Goal: Transaction & Acquisition: Purchase product/service

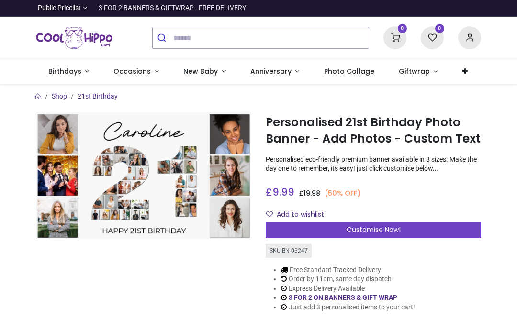
click at [68, 75] on span "Birthdays" at bounding box center [64, 72] width 33 height 10
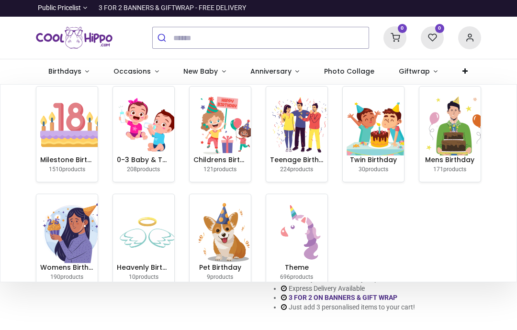
scroll to position [10, 0]
click at [72, 175] on link "Milestone Birthday 1510 products" at bounding box center [66, 134] width 61 height 95
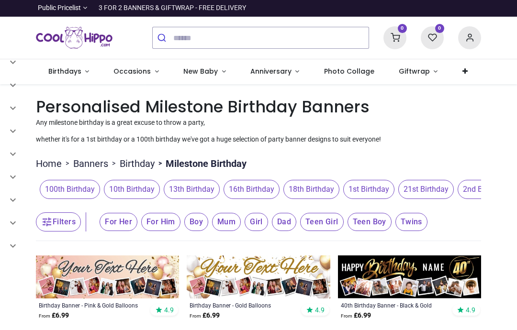
click at [436, 189] on span "21st Birthday" at bounding box center [426, 189] width 56 height 19
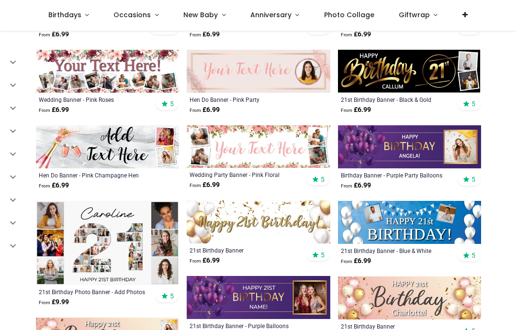
scroll to position [456, 0]
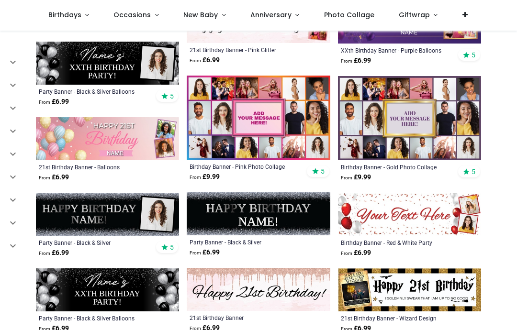
scroll to position [884, 0]
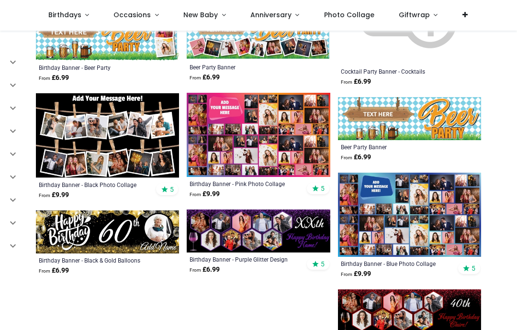
scroll to position [2042, 0]
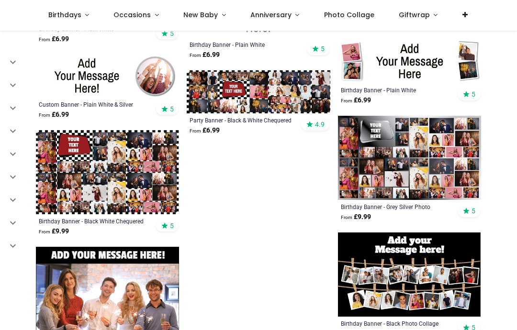
scroll to position [2750, 0]
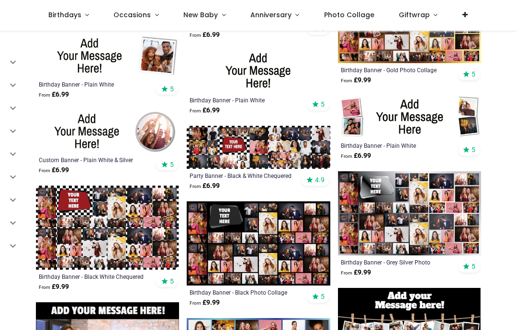
scroll to position [2694, 0]
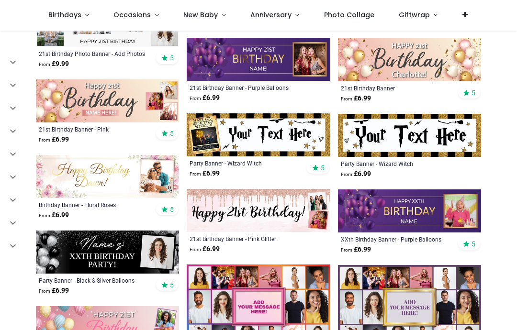
scroll to position [693, 0]
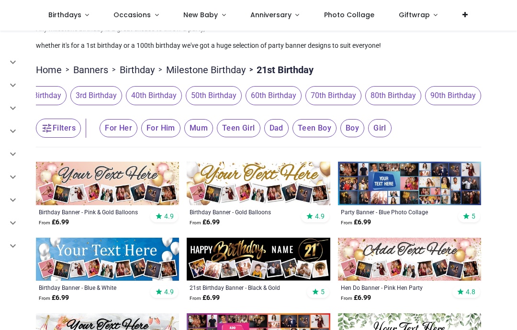
scroll to position [43, 0]
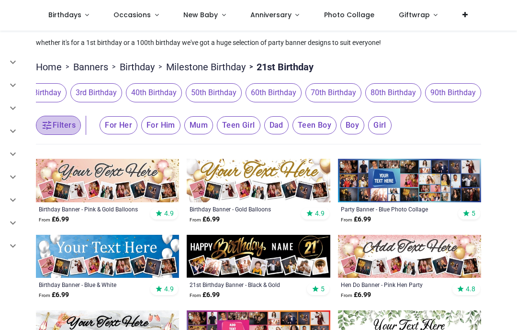
click at [68, 124] on button "Filters" at bounding box center [58, 125] width 45 height 19
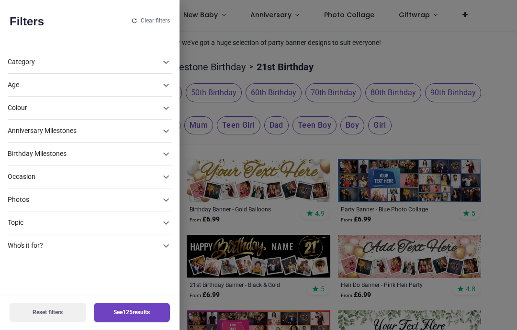
click at [38, 90] on div "Colour" at bounding box center [84, 85] width 153 height 10
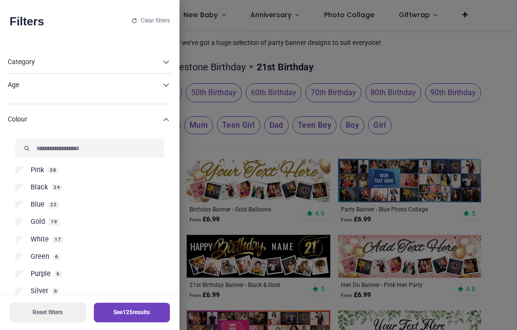
scroll to position [61, 0]
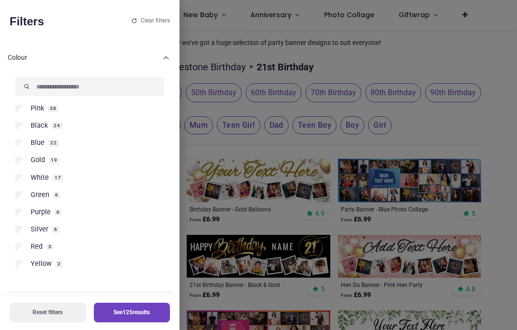
click at [30, 104] on label "Pink 38" at bounding box center [89, 109] width 149 height 10
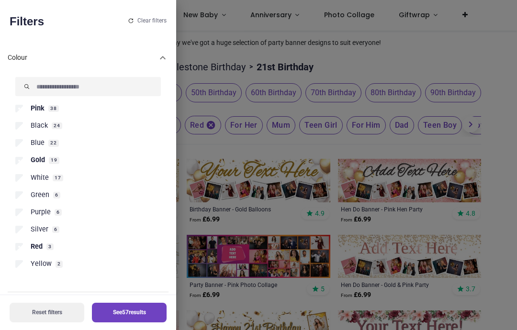
click at [27, 259] on li "Yellow 2" at bounding box center [87, 267] width 145 height 17
click at [140, 310] on button "See 68 results" at bounding box center [129, 313] width 75 height 20
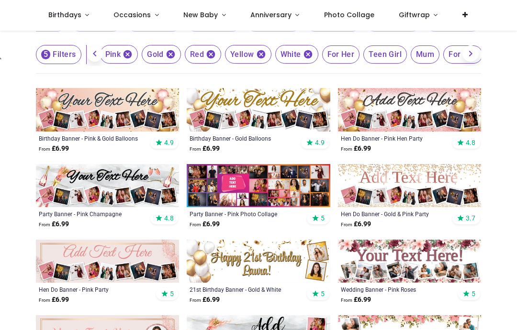
scroll to position [114, 0]
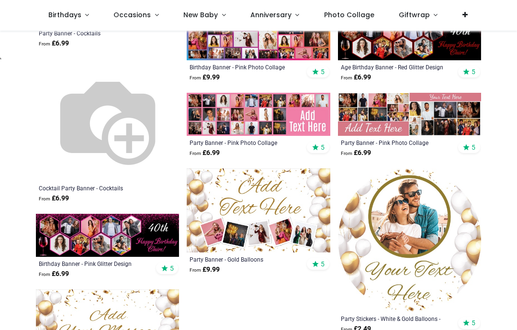
scroll to position [1285, 0]
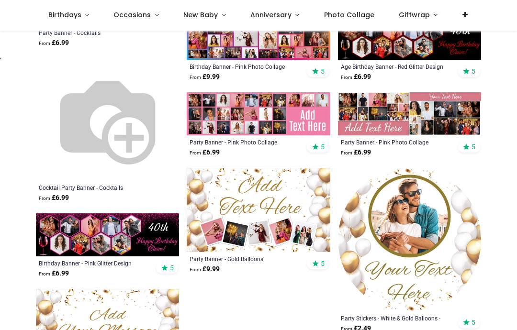
click at [346, 21] on link "Photo Collage" at bounding box center [349, 15] width 75 height 31
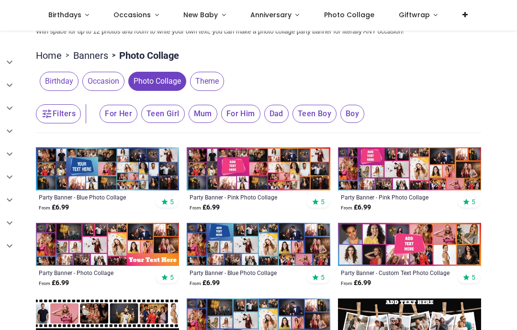
scroll to position [107, 0]
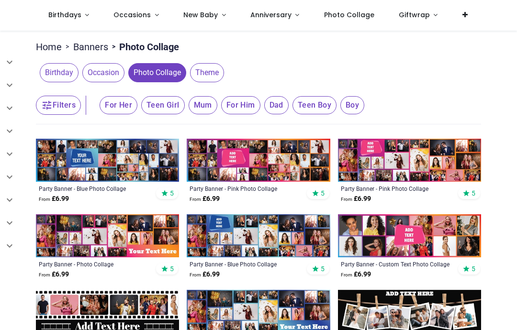
click at [121, 111] on span "For Her" at bounding box center [119, 105] width 38 height 18
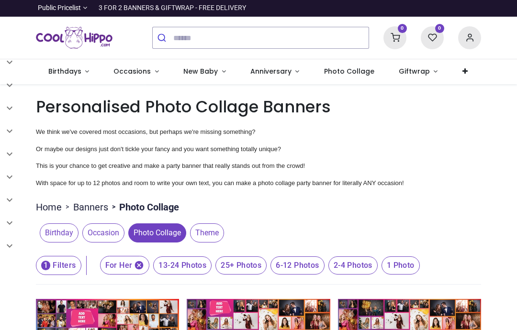
click at [64, 76] on span "Birthdays" at bounding box center [64, 72] width 33 height 10
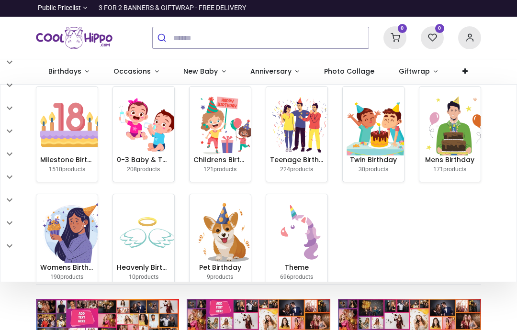
scroll to position [10, 0]
click at [66, 138] on img at bounding box center [70, 125] width 61 height 61
